Goal: Check status: Check status

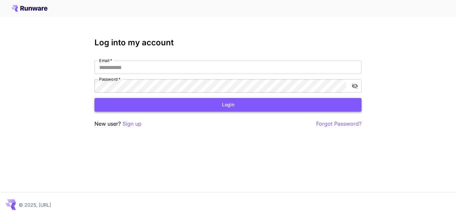
type input "**********"
click at [168, 109] on button "Login" at bounding box center [227, 105] width 267 height 14
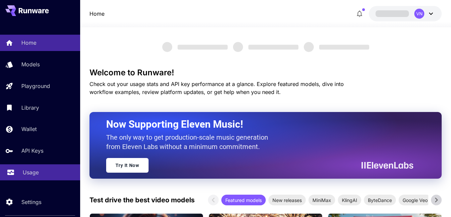
click at [34, 175] on p "Usage" at bounding box center [31, 173] width 16 height 8
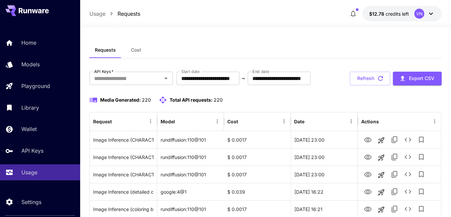
scroll to position [33, 0]
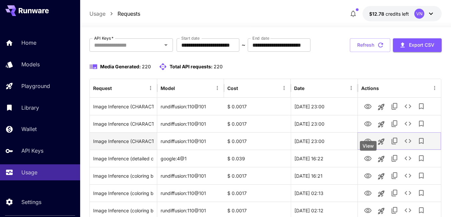
click at [363, 148] on button "View" at bounding box center [367, 141] width 13 height 14
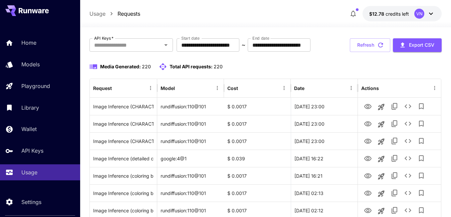
drag, startPoint x: 368, startPoint y: 63, endPoint x: 345, endPoint y: 59, distance: 23.0
click at [368, 52] on button "Refresh" at bounding box center [370, 45] width 40 height 14
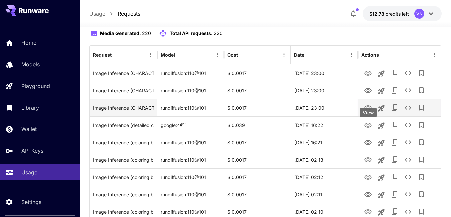
click at [368, 110] on icon "View" at bounding box center [367, 107] width 7 height 5
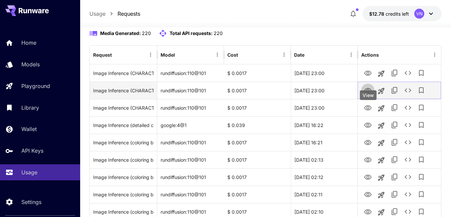
click at [367, 93] on icon "View" at bounding box center [367, 90] width 7 height 5
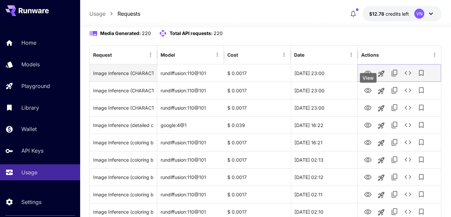
click at [367, 76] on icon "View" at bounding box center [367, 73] width 7 height 5
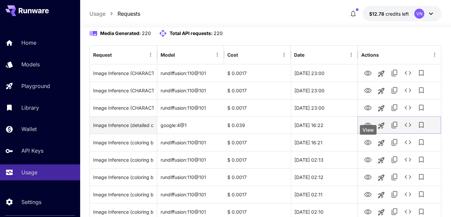
click at [366, 129] on icon "View" at bounding box center [368, 125] width 8 height 8
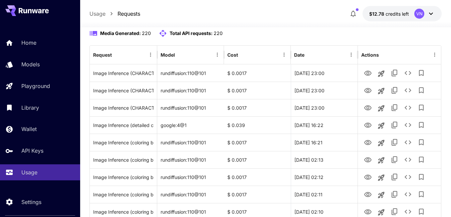
click at [379, 15] on icon "button" at bounding box center [380, 11] width 7 height 7
